Goal: Task Accomplishment & Management: Complete application form

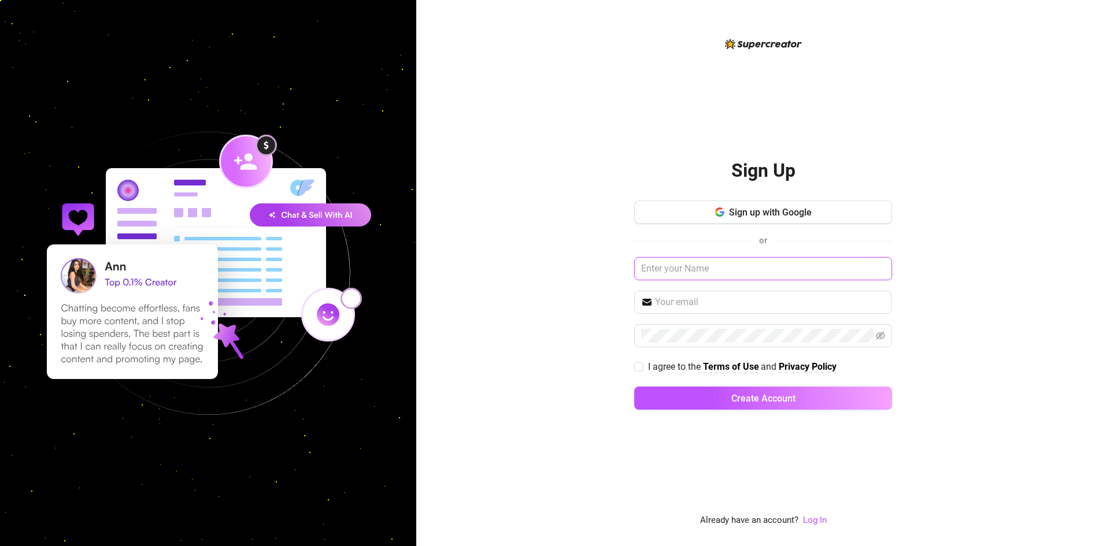
click at [738, 268] on input "text" at bounding box center [763, 268] width 258 height 23
type input "The Elite Agencii"
click at [705, 302] on input "text" at bounding box center [770, 302] width 230 height 14
type input "[EMAIL_ADDRESS][DOMAIN_NAME]"
click at [639, 371] on input "I agree to the Terms of Use and Privacy Policy" at bounding box center [638, 366] width 8 height 8
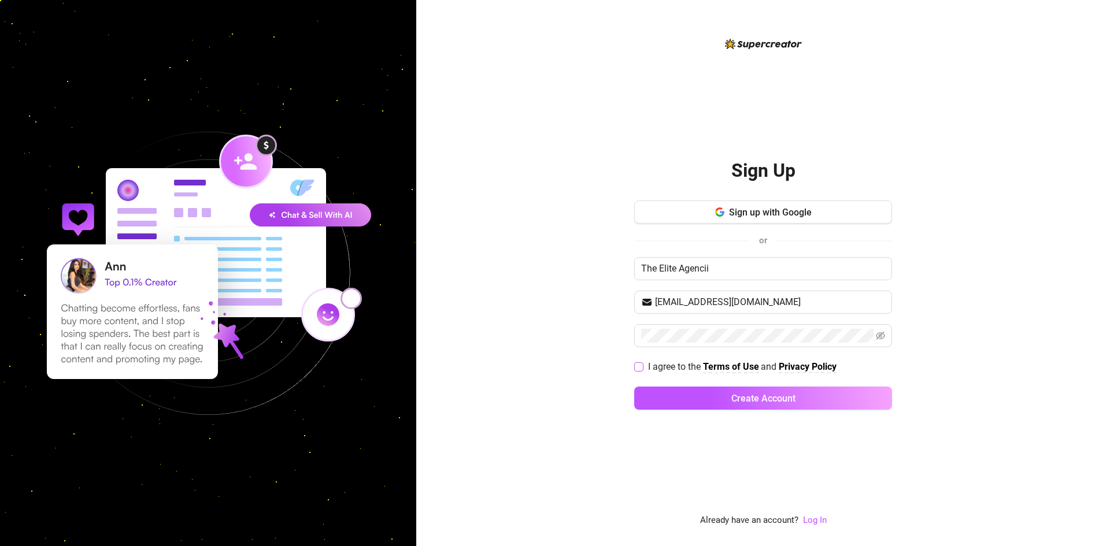
checkbox input "true"
click at [879, 334] on icon "eye-invisible" at bounding box center [880, 336] width 9 height 8
click at [747, 399] on span "Create Account" at bounding box center [763, 398] width 64 height 11
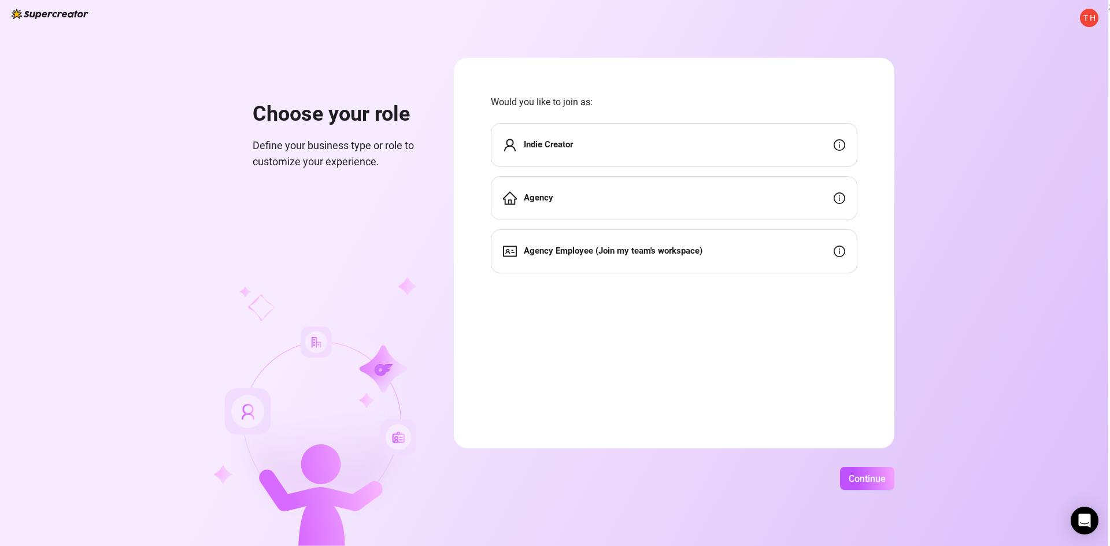
click at [750, 185] on div "Agency" at bounding box center [674, 198] width 366 height 44
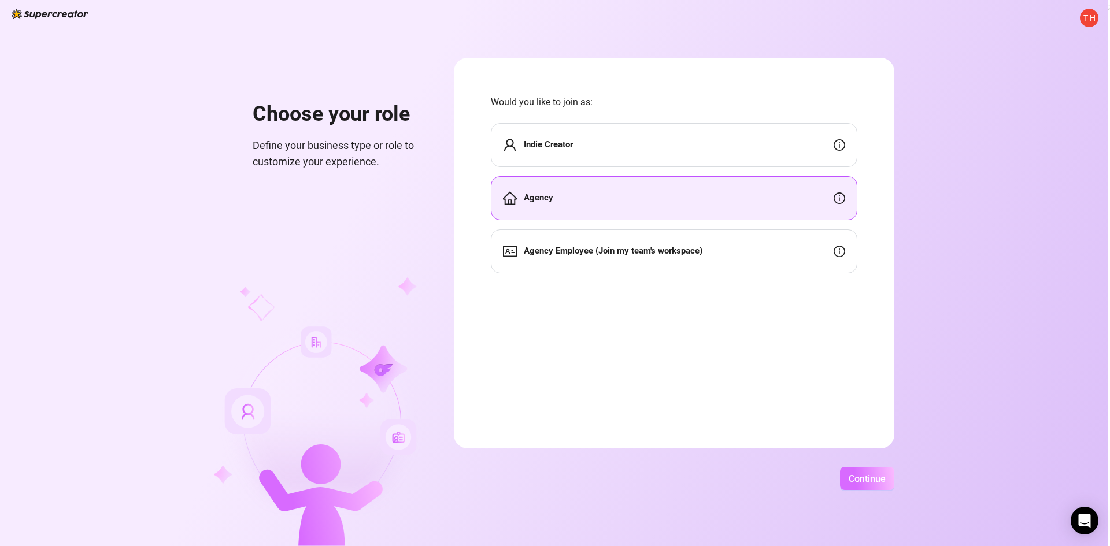
click at [862, 482] on span "Continue" at bounding box center [867, 478] width 37 height 11
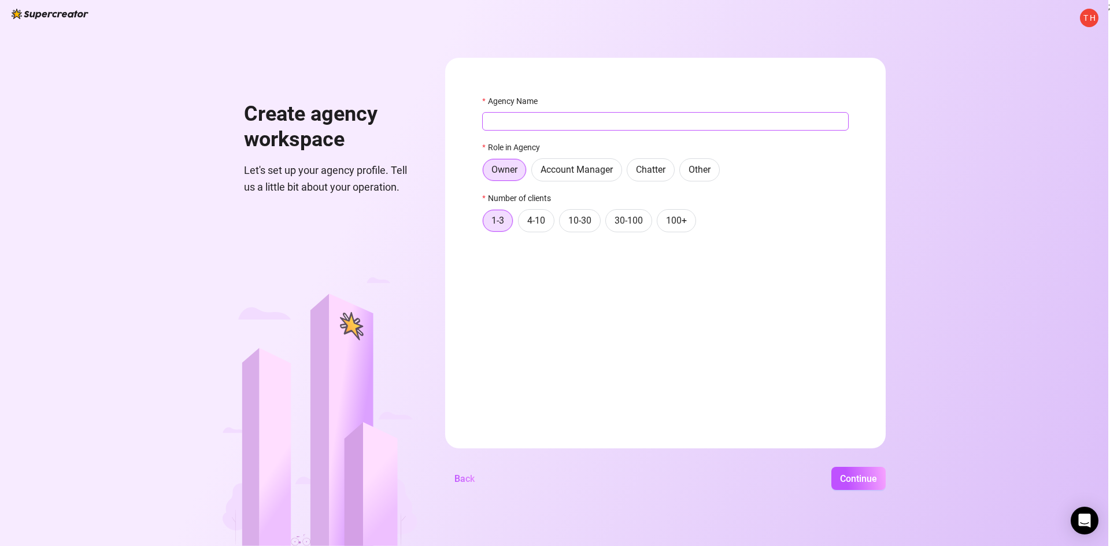
click at [528, 124] on input "Agency Name" at bounding box center [665, 121] width 366 height 18
type input "The Elite Agencii"
click at [845, 479] on span "Continue" at bounding box center [858, 478] width 37 height 11
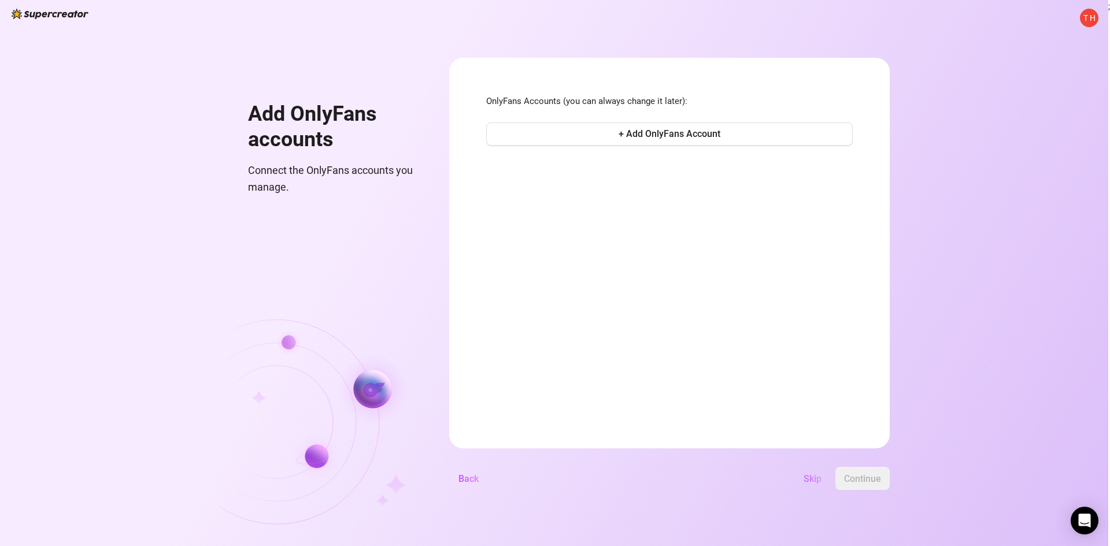
click at [814, 479] on span "Skip" at bounding box center [812, 478] width 18 height 11
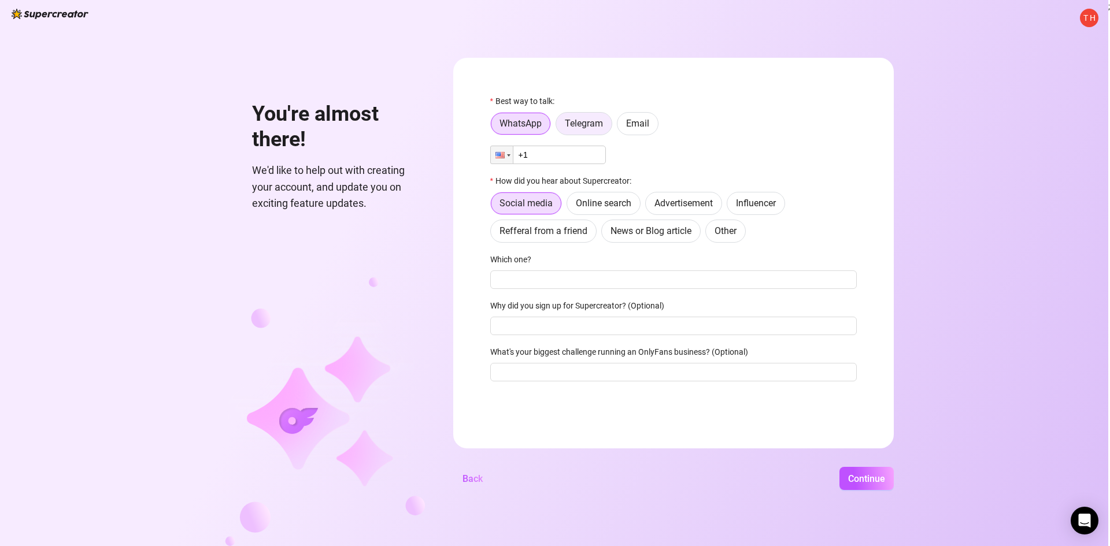
click at [592, 121] on span "Telegram" at bounding box center [584, 123] width 38 height 11
click at [559, 127] on input "Telegram" at bounding box center [559, 127] width 0 height 0
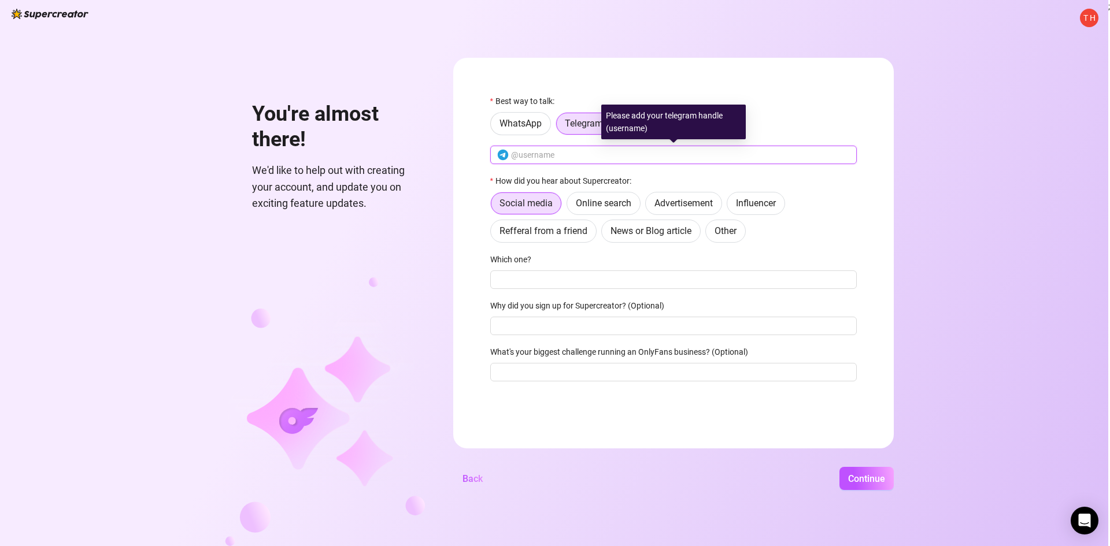
click at [578, 154] on input "text" at bounding box center [680, 155] width 339 height 13
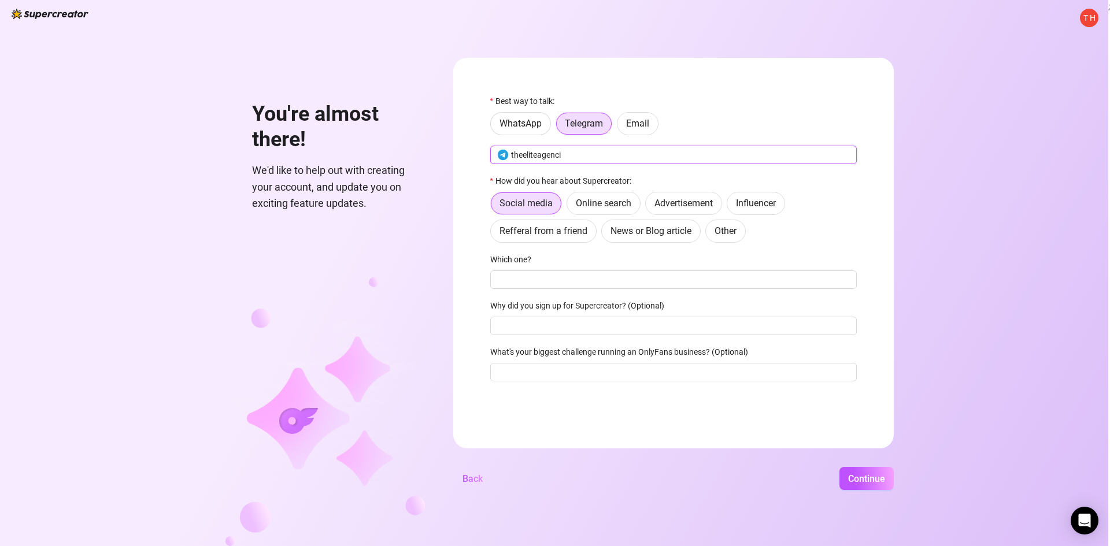
type input "theeliteagenci"
click at [596, 206] on span "Online search" at bounding box center [603, 203] width 55 height 11
click at [570, 206] on input "Online search" at bounding box center [570, 206] width 0 height 0
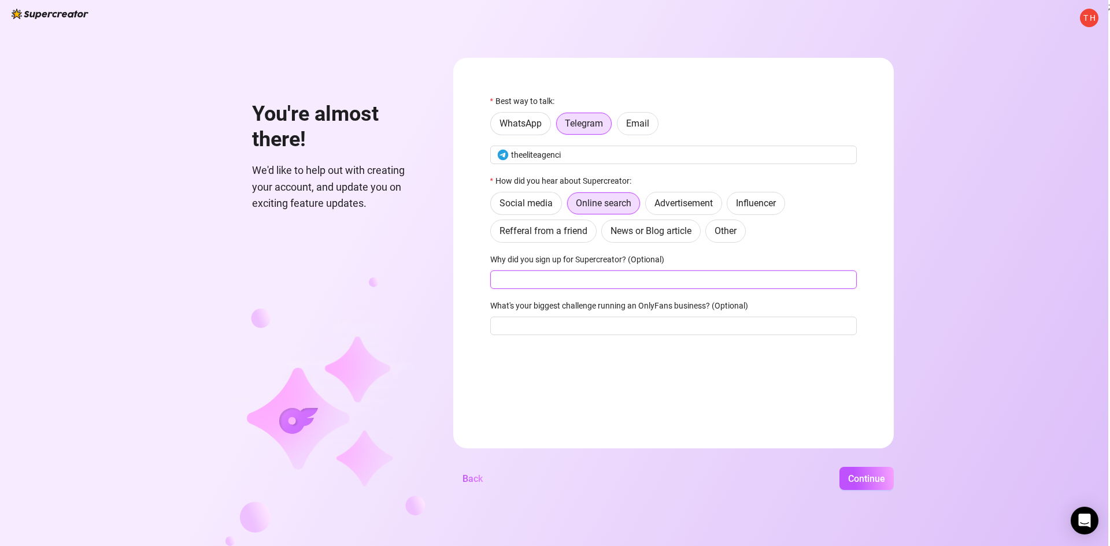
click at [610, 288] on input "Why did you sign up for Supercreator? (Optional)" at bounding box center [673, 280] width 366 height 18
type input "Pricing i'm just starting out"
click at [575, 323] on input "What's your biggest challenge running an OnlyFans business? (Optional)" at bounding box center [673, 326] width 366 height 18
type input "Online social media growth"
click at [864, 479] on span "Continue" at bounding box center [866, 478] width 37 height 11
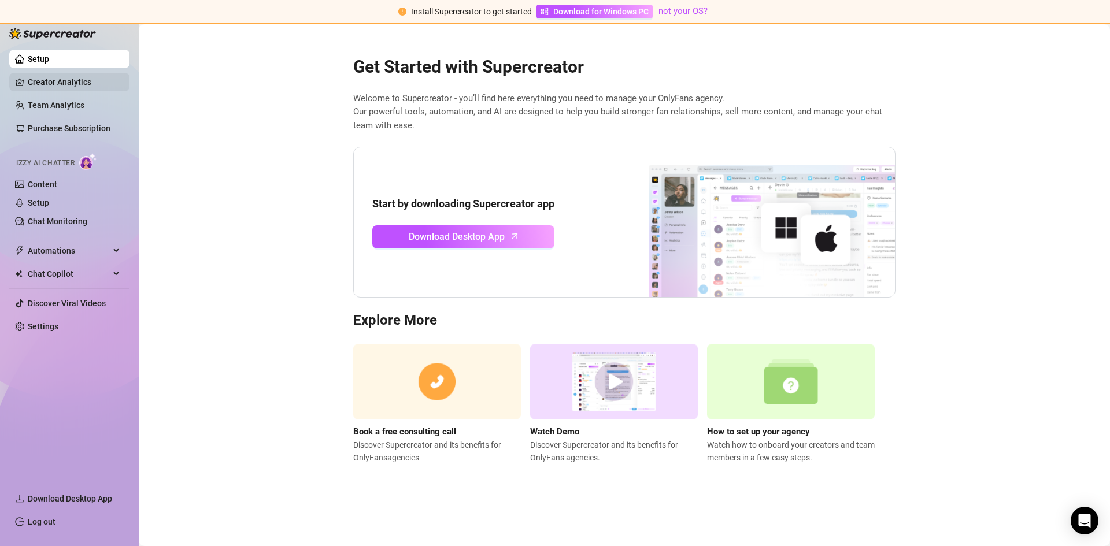
click at [64, 85] on link "Creator Analytics" at bounding box center [74, 82] width 92 height 18
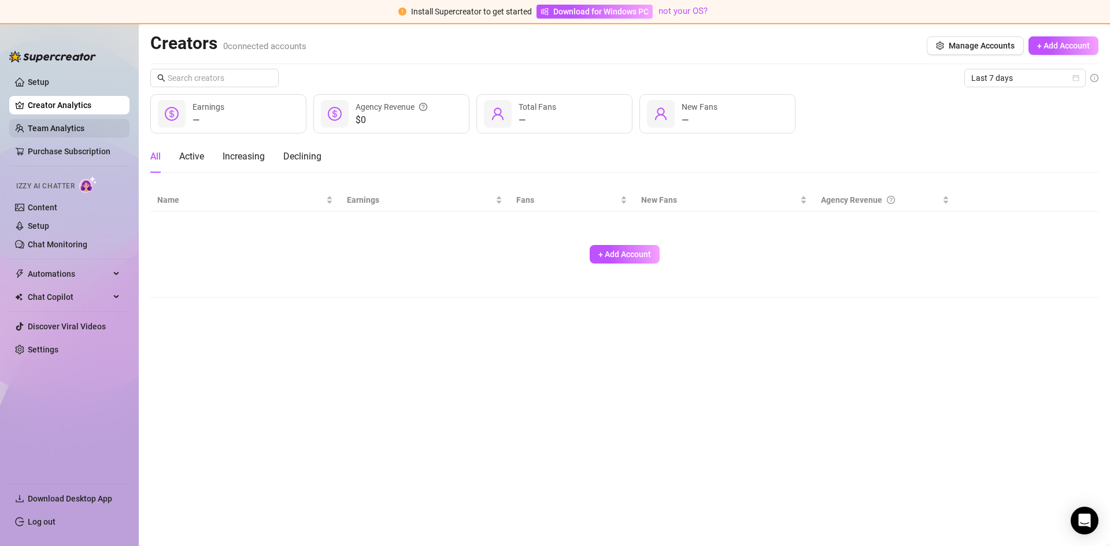
click at [55, 129] on link "Team Analytics" at bounding box center [56, 128] width 57 height 9
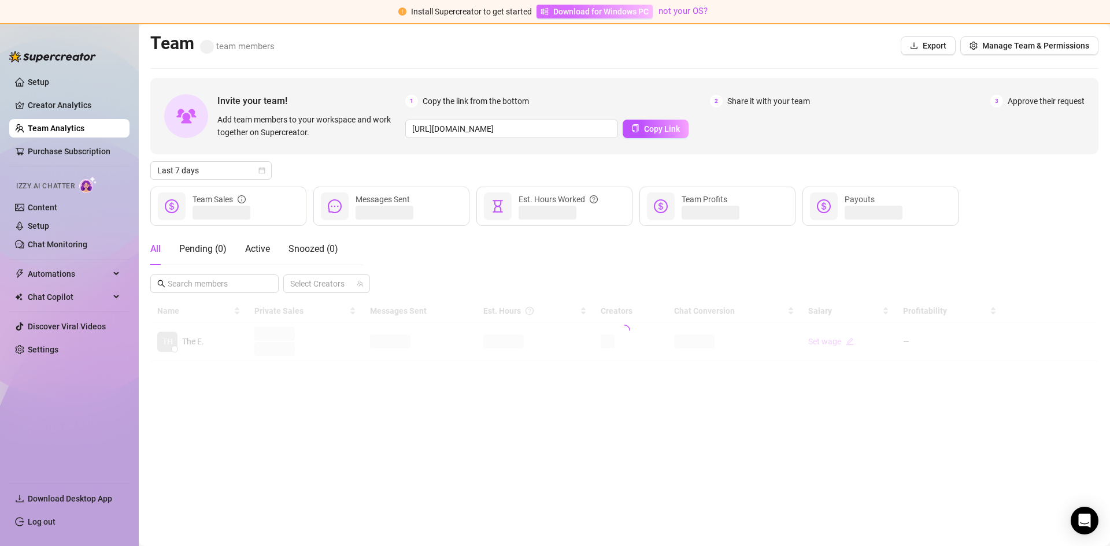
click at [625, 13] on span "Download for Windows PC" at bounding box center [600, 11] width 95 height 13
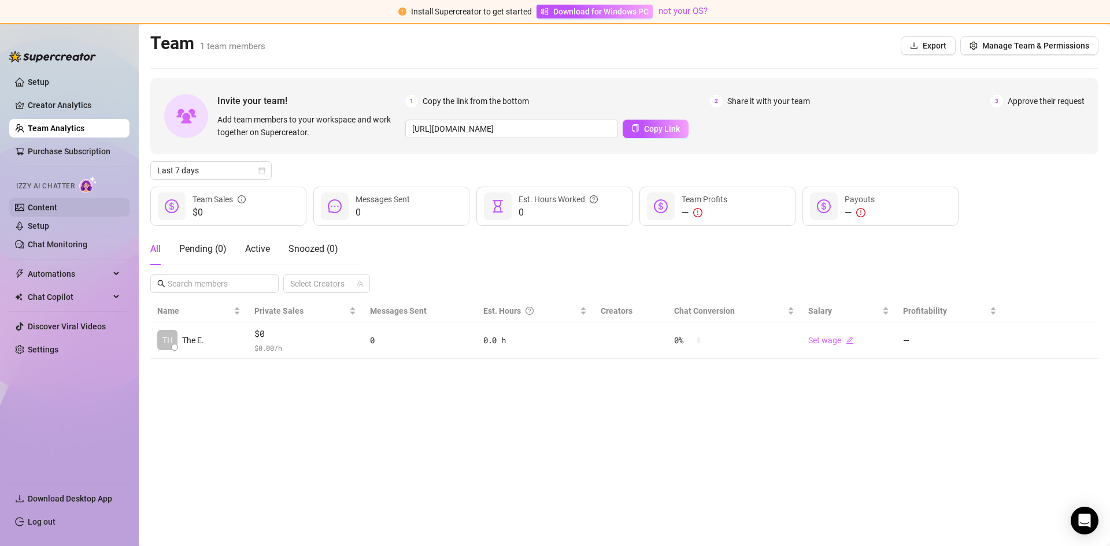
click at [50, 211] on link "Content" at bounding box center [42, 207] width 29 height 9
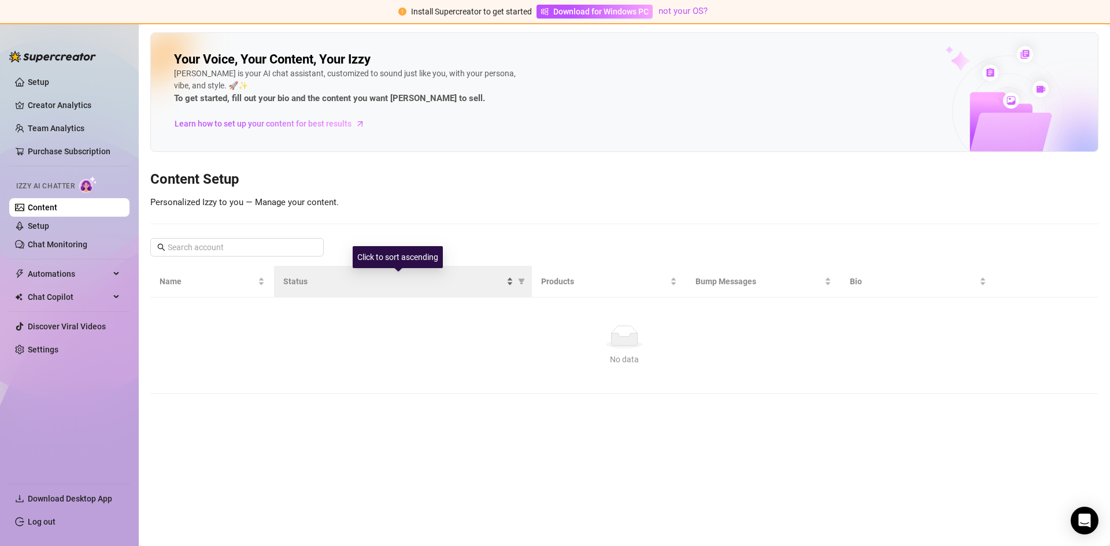
click at [308, 286] on span "Status" at bounding box center [393, 281] width 221 height 13
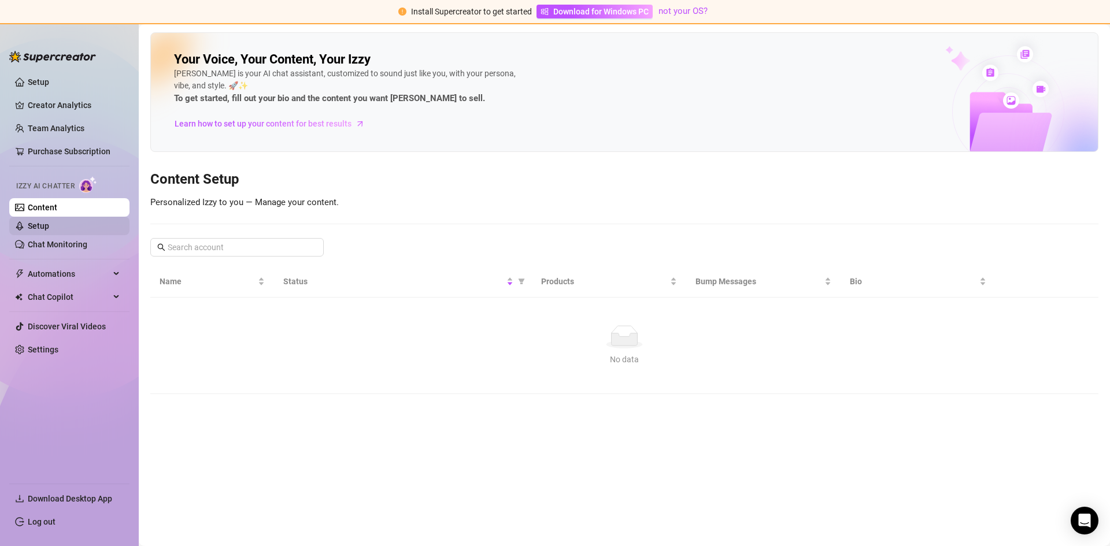
click at [40, 227] on link "Setup" at bounding box center [38, 225] width 21 height 9
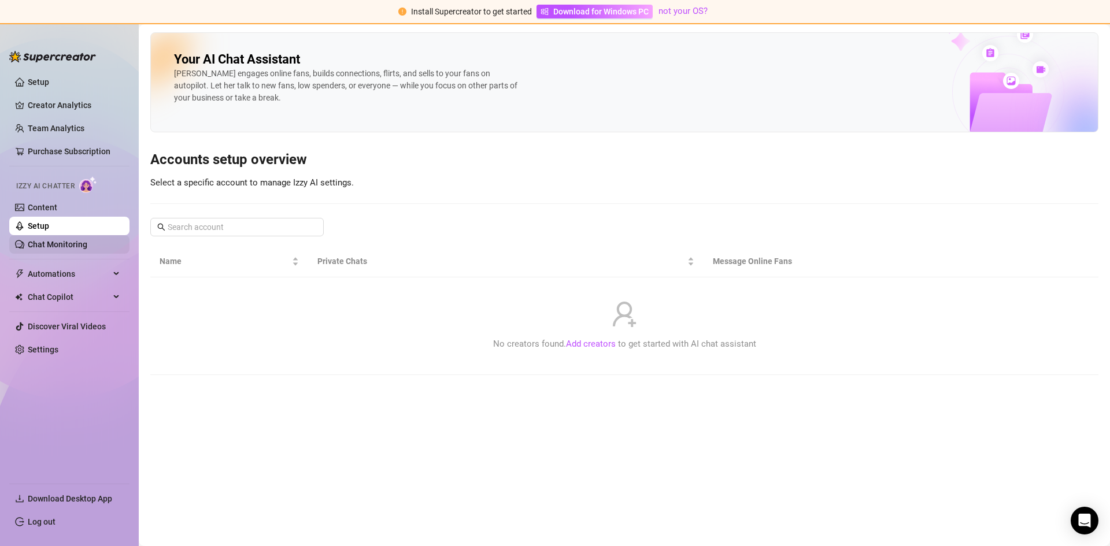
click at [55, 245] on link "Chat Monitoring" at bounding box center [58, 244] width 60 height 9
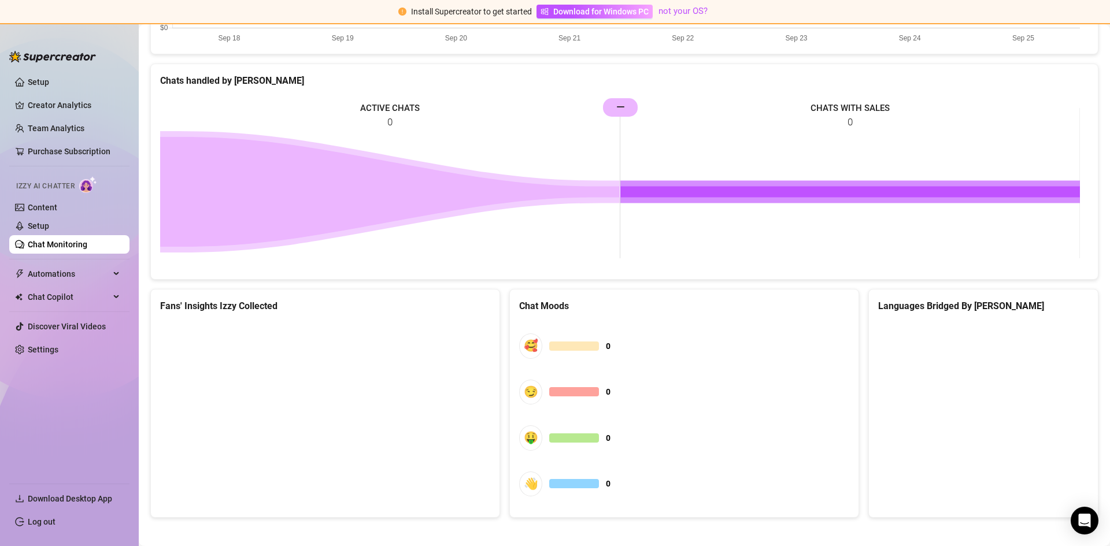
scroll to position [518, 0]
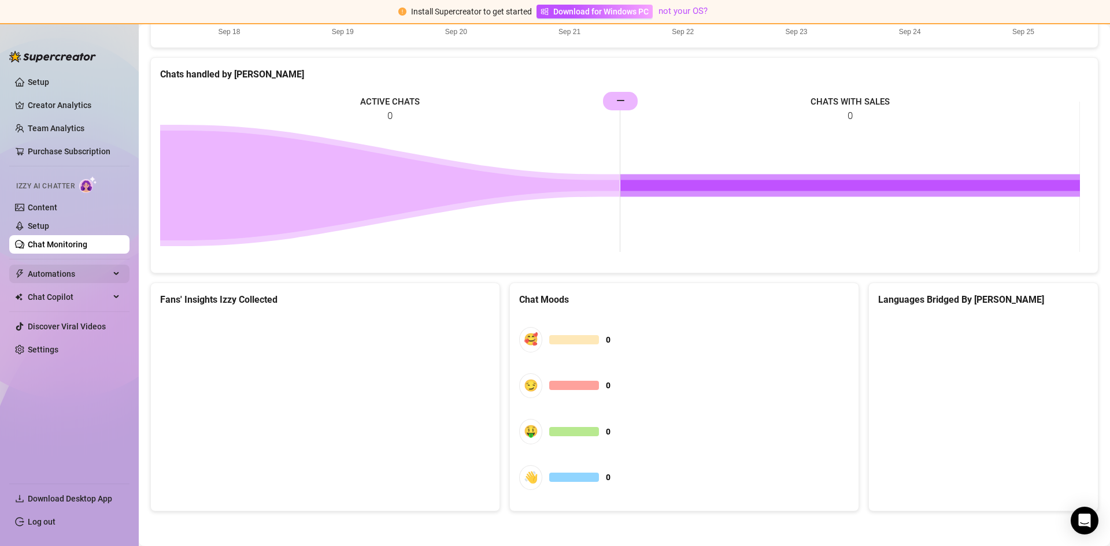
click at [60, 278] on span "Automations" at bounding box center [69, 274] width 82 height 18
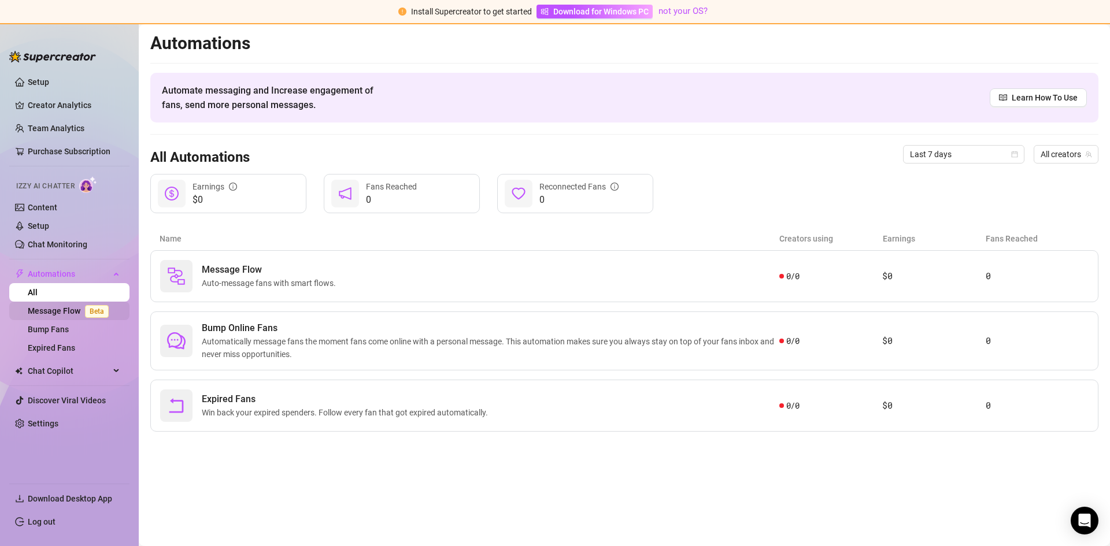
click at [65, 314] on link "Message Flow Beta" at bounding box center [71, 310] width 86 height 9
